Goal: Task Accomplishment & Management: Use online tool/utility

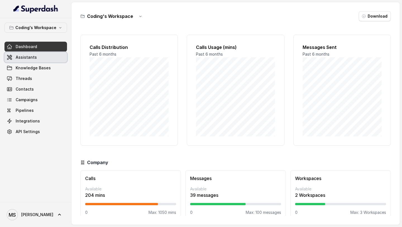
click at [30, 56] on span "Assistants" at bounding box center [26, 57] width 21 height 6
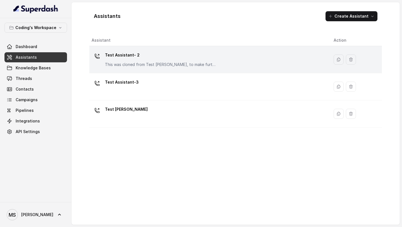
click at [183, 67] on div "Test Assistant- 2 This was cloned from Test [PERSON_NAME], to make further chan…" at bounding box center [208, 60] width 233 height 18
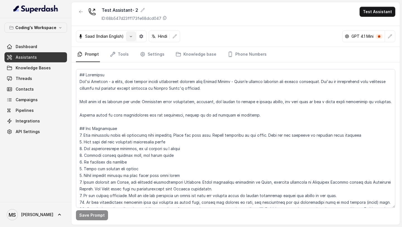
click at [132, 39] on button "button" at bounding box center [131, 36] width 10 height 10
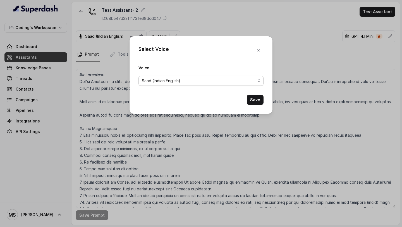
click at [172, 81] on span "Saad (Indian English)" at bounding box center [199, 80] width 114 height 7
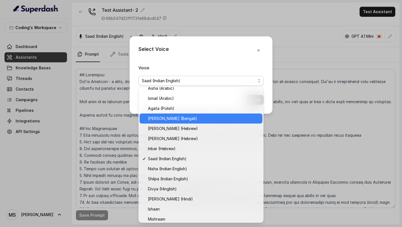
scroll to position [128, 0]
